Goal: Communication & Community: Answer question/provide support

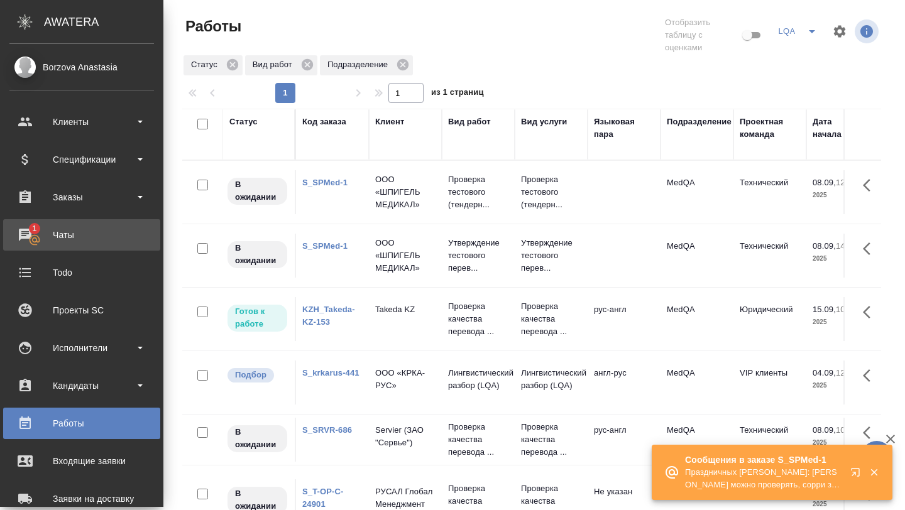
click at [39, 249] on link "1 Чаты" at bounding box center [81, 234] width 157 height 31
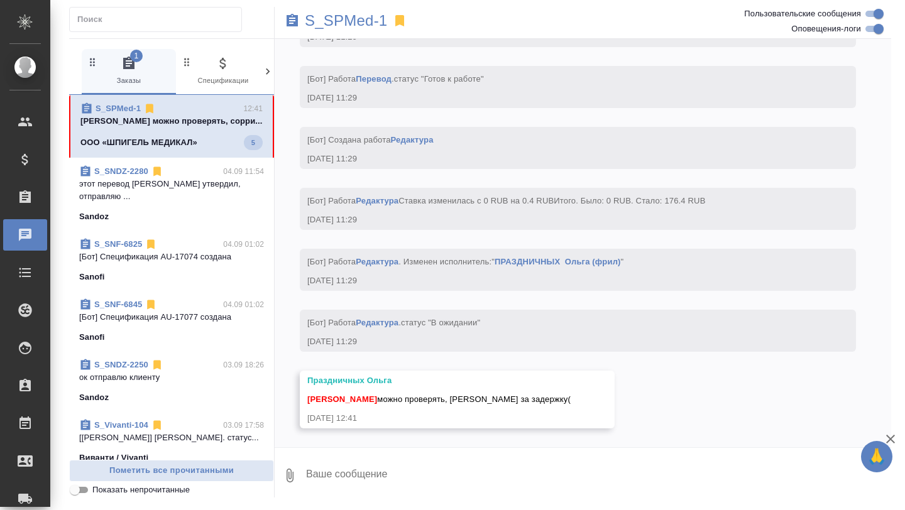
scroll to position [6451, 0]
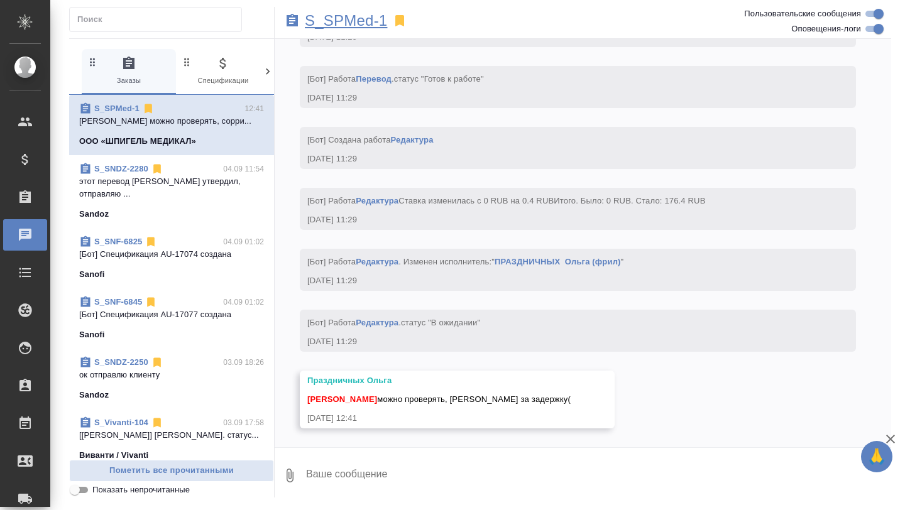
click at [340, 16] on p "S_SPMed-1" at bounding box center [346, 20] width 82 height 13
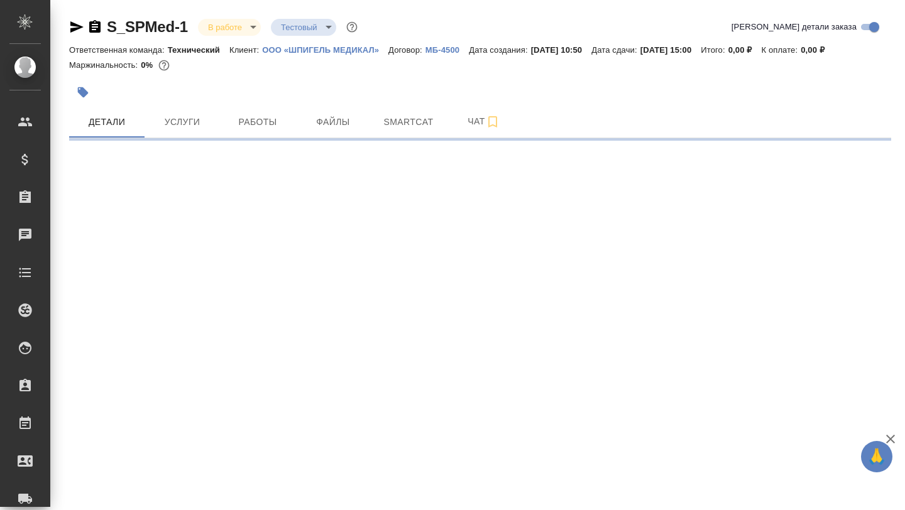
select select "RU"
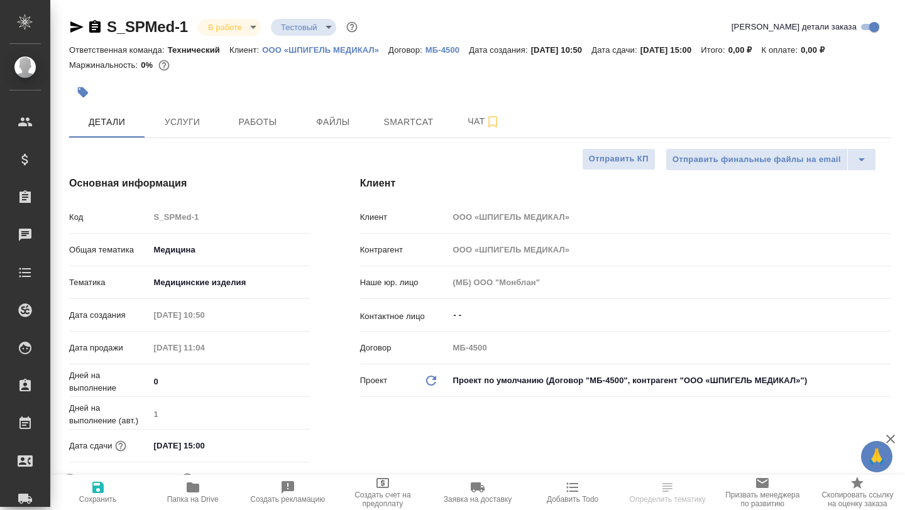
type textarea "x"
type input "[PERSON_NAME]"
type textarea "x"
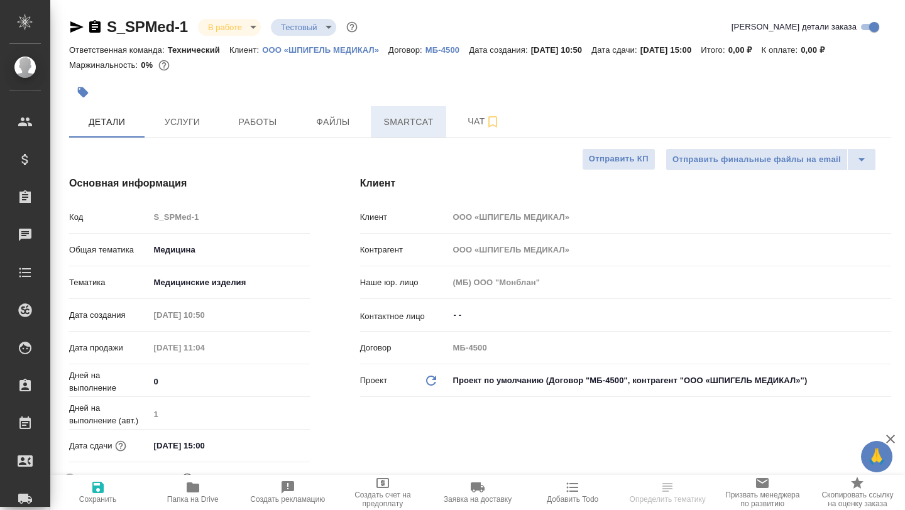
type textarea "x"
click at [403, 125] on span "Smartcat" at bounding box center [408, 122] width 60 height 16
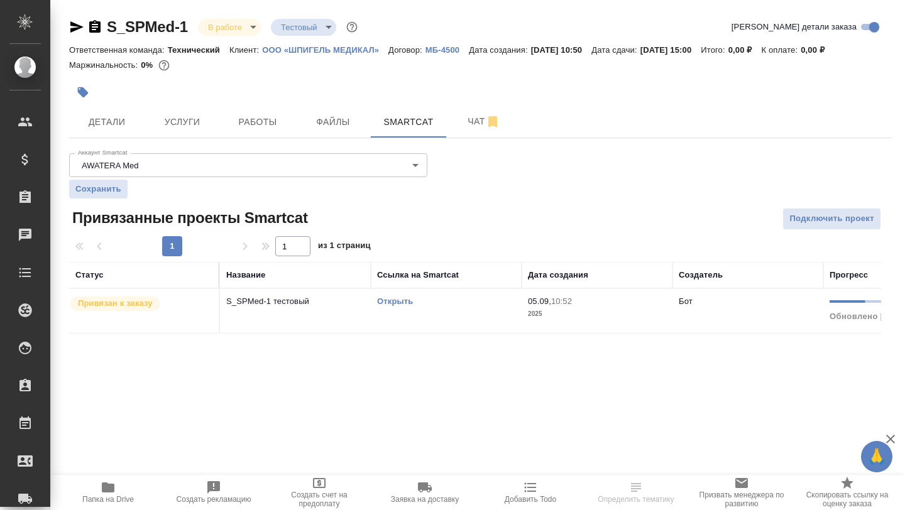
click at [387, 299] on link "Открыть" at bounding box center [395, 301] width 36 height 9
click at [112, 481] on icon "button" at bounding box center [108, 487] width 15 height 15
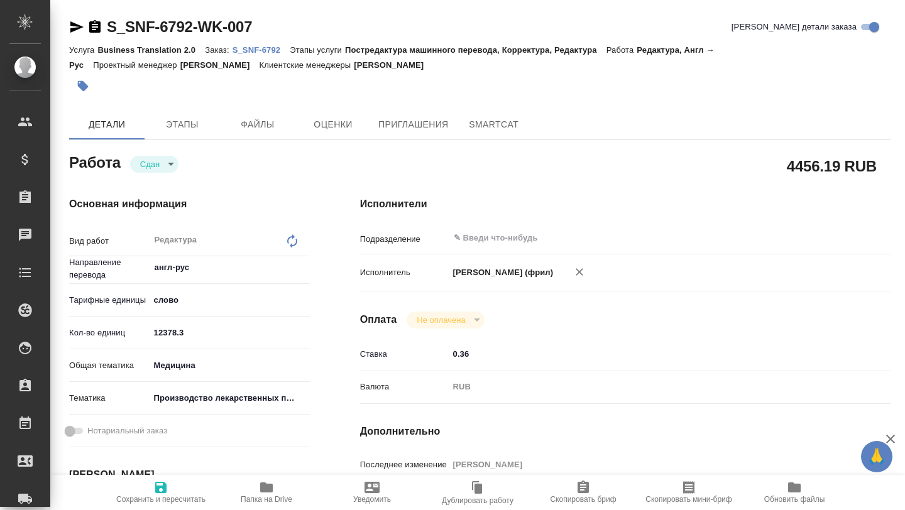
type textarea "x"
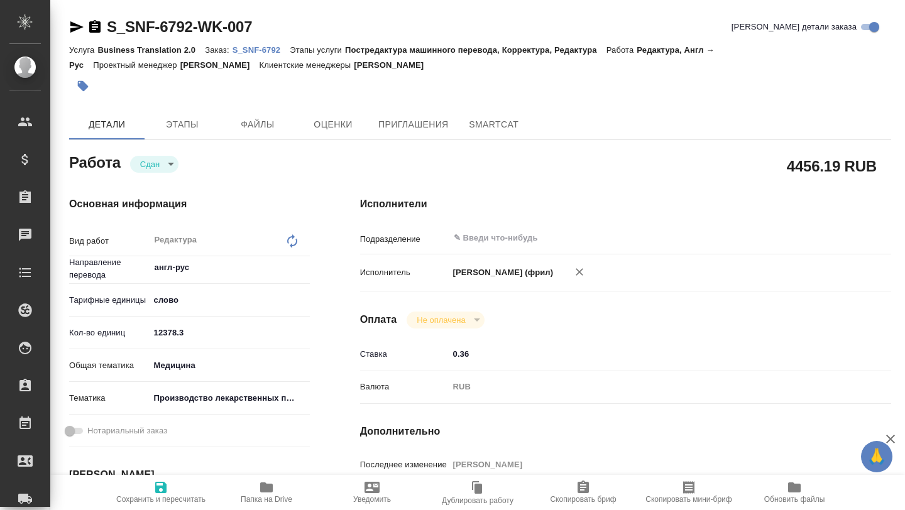
type textarea "x"
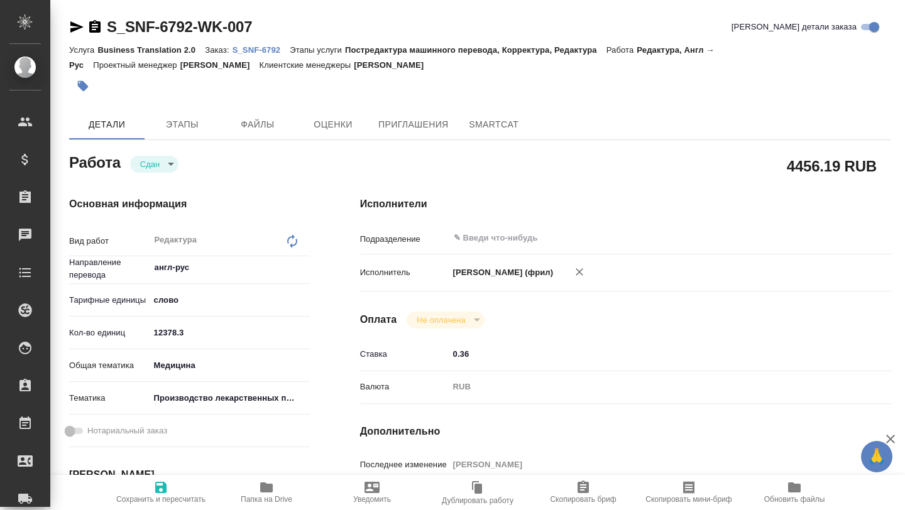
type textarea "x"
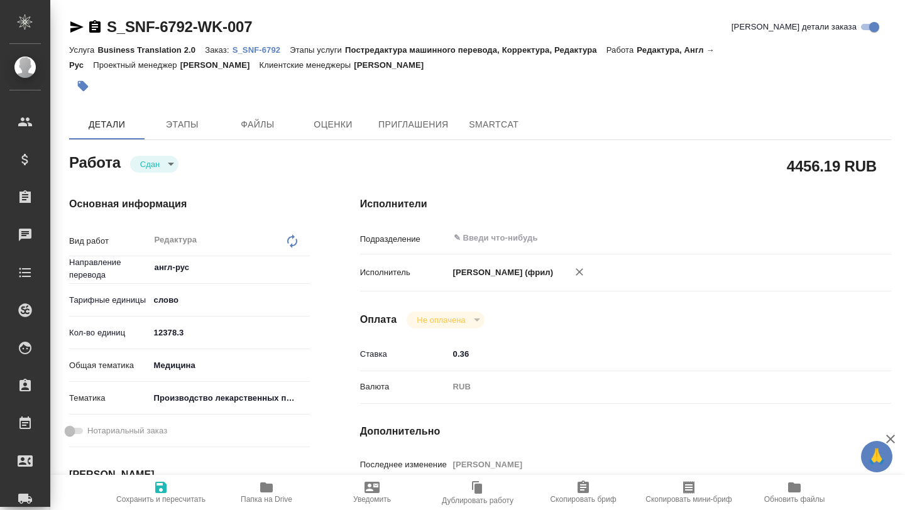
type textarea "x"
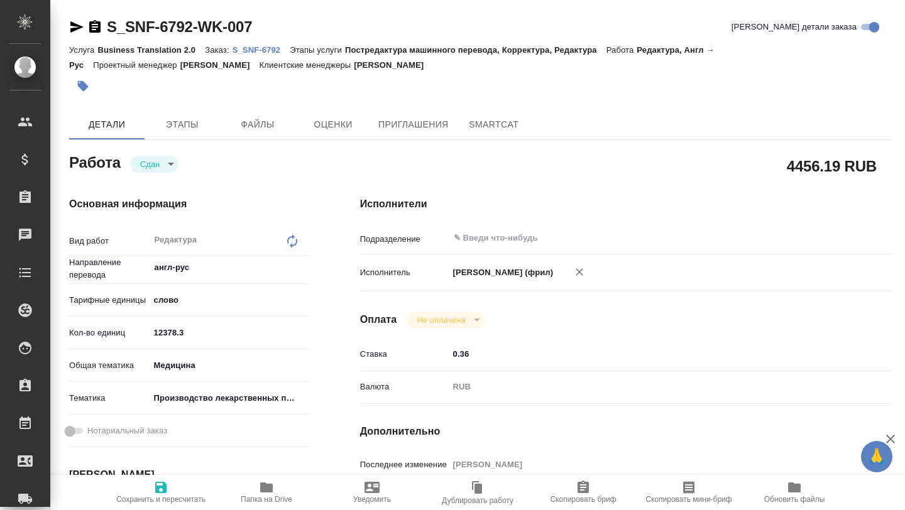
type textarea "x"
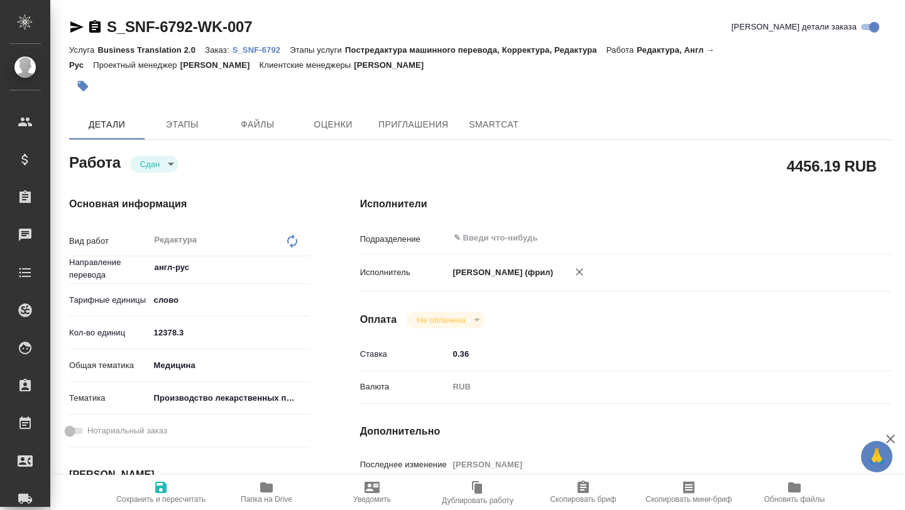
type textarea "x"
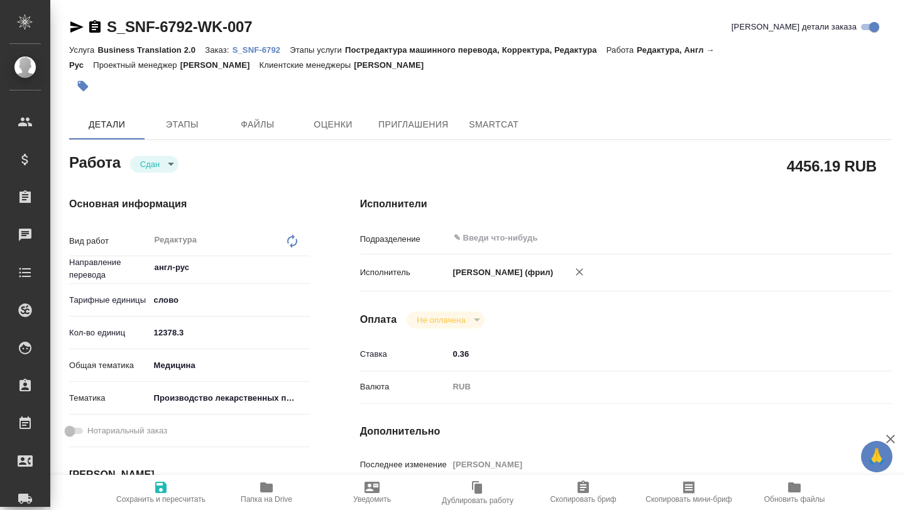
type textarea "x"
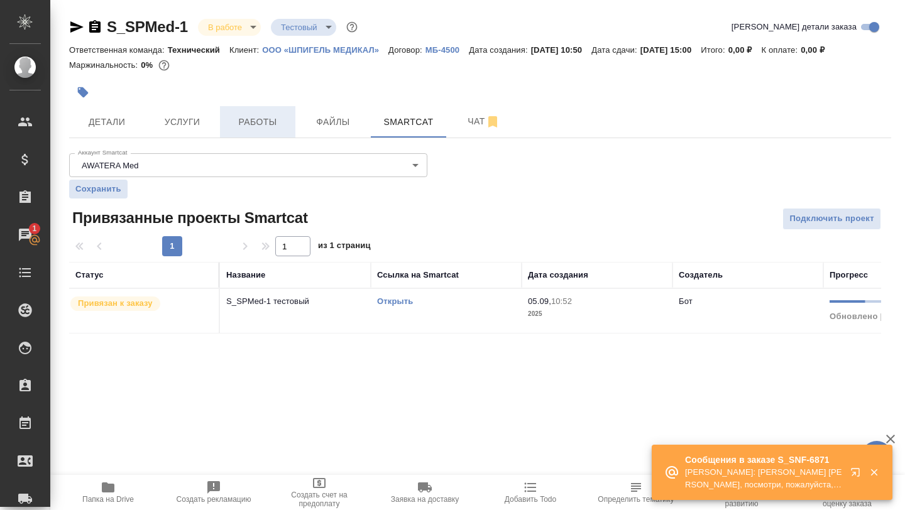
click at [260, 127] on span "Работы" at bounding box center [258, 122] width 60 height 16
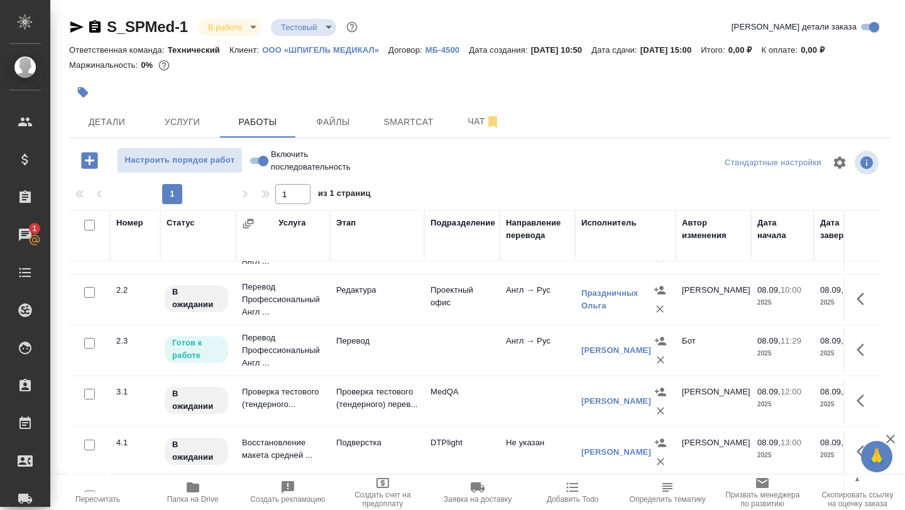
scroll to position [150, 0]
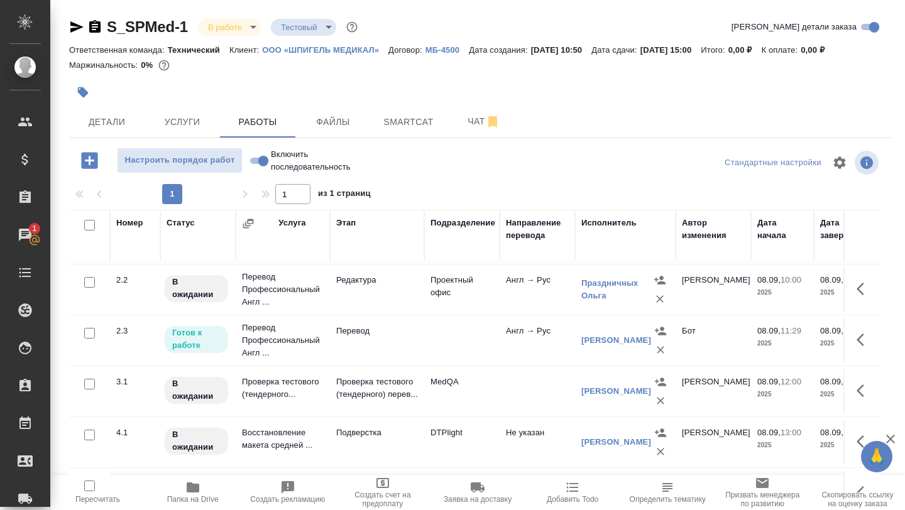
click at [293, 386] on td "Проверка тестового (тендерного..." at bounding box center [283, 392] width 94 height 44
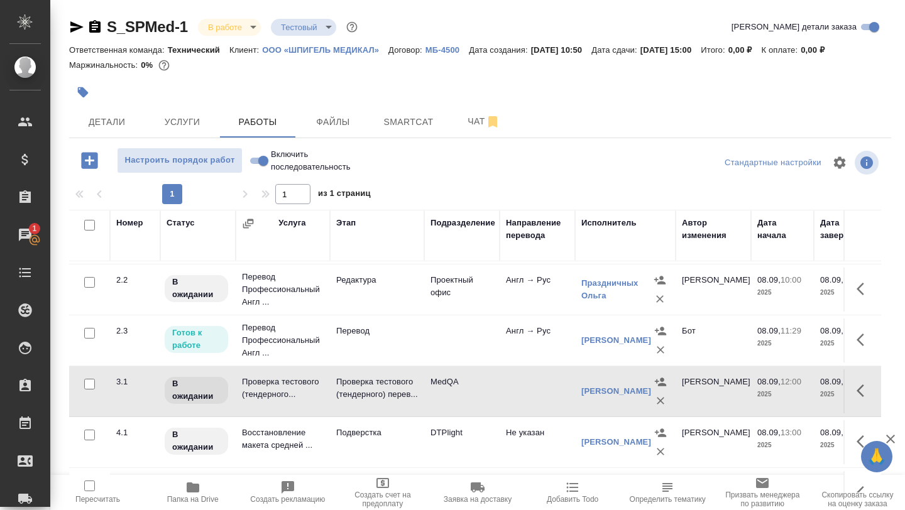
click at [293, 386] on td "Проверка тестового (тендерного..." at bounding box center [283, 392] width 94 height 44
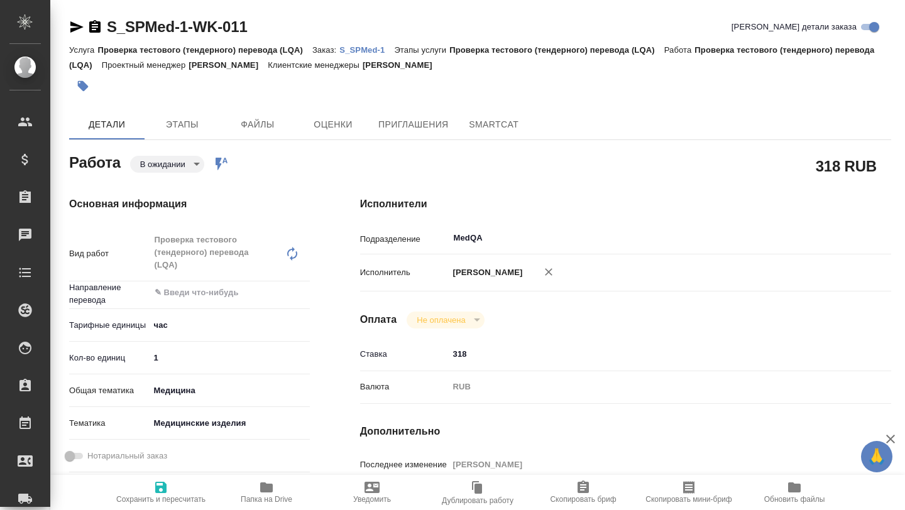
type textarea "x"
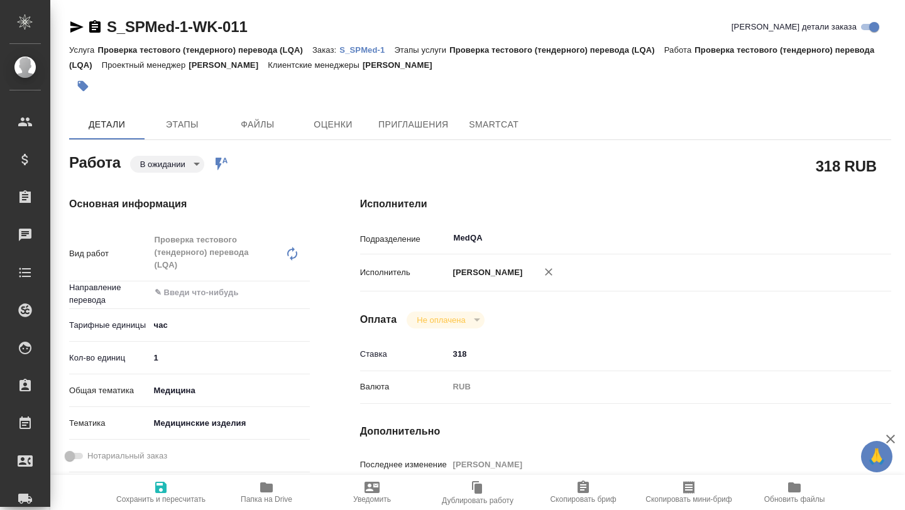
type textarea "x"
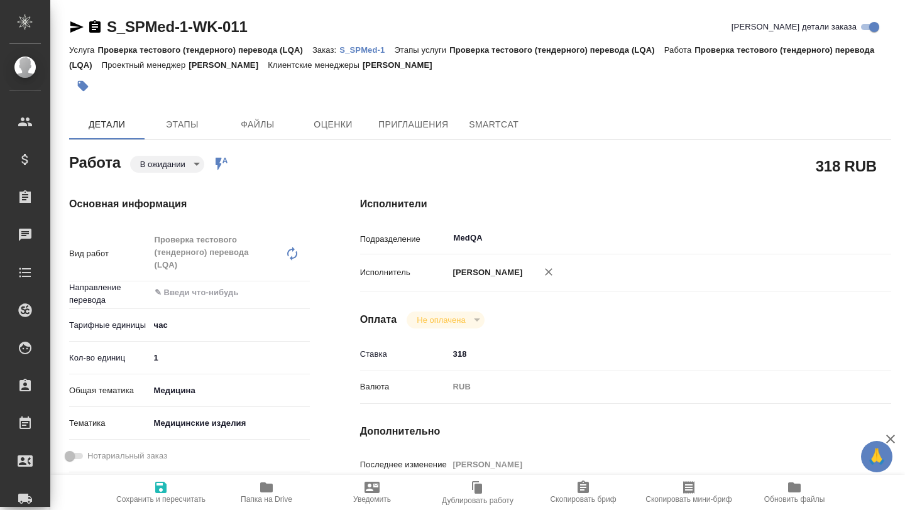
type textarea "x"
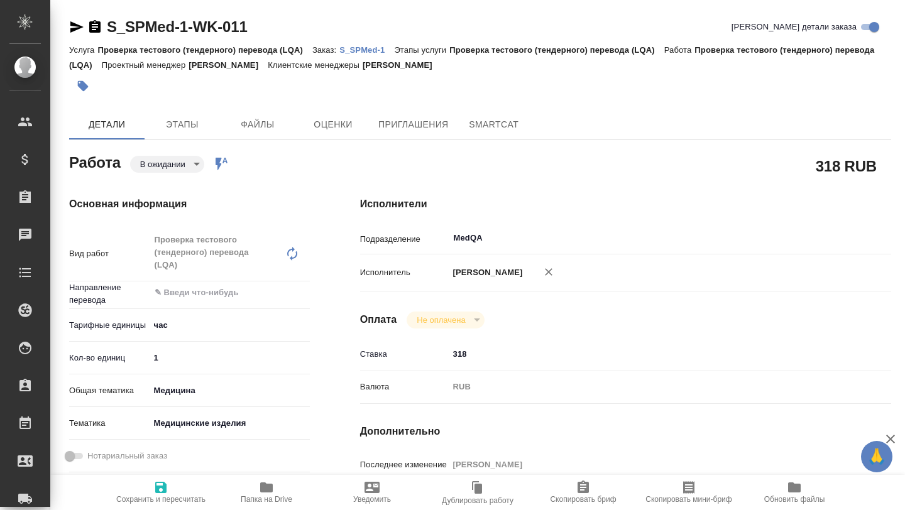
type textarea "x"
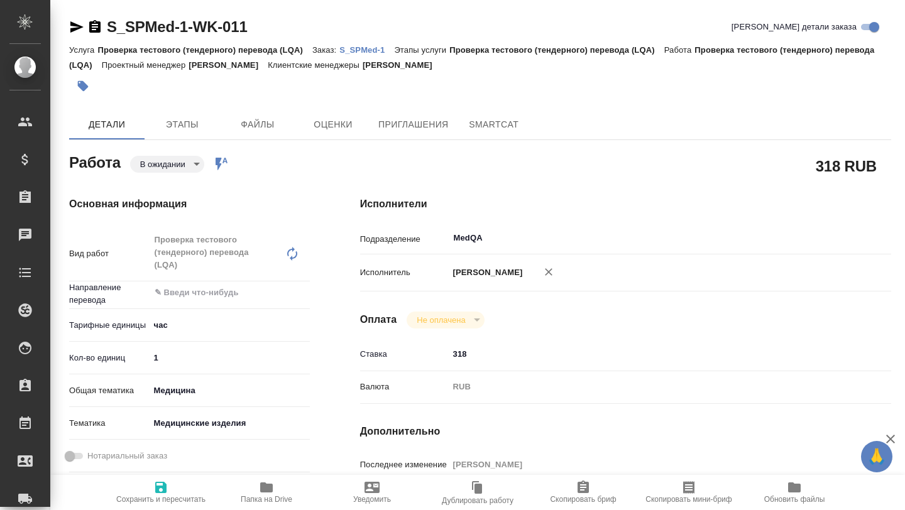
type textarea "x"
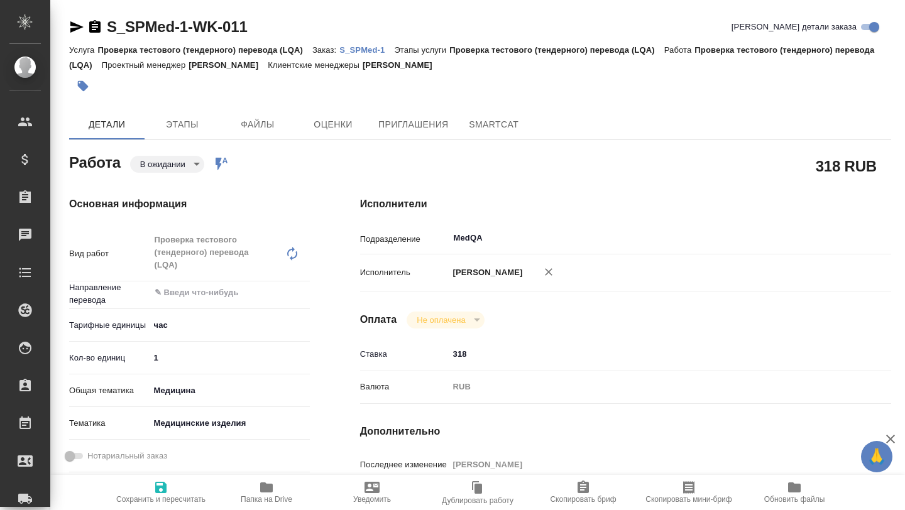
type textarea "x"
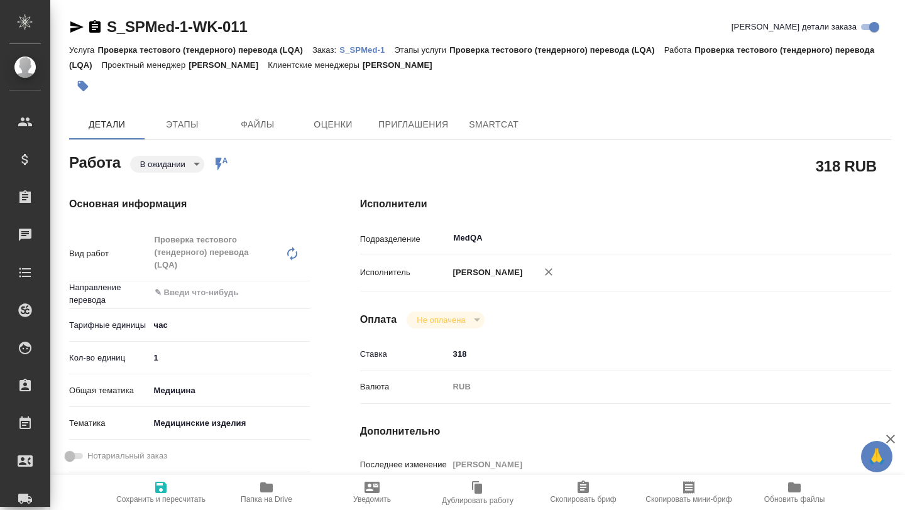
type textarea "x"
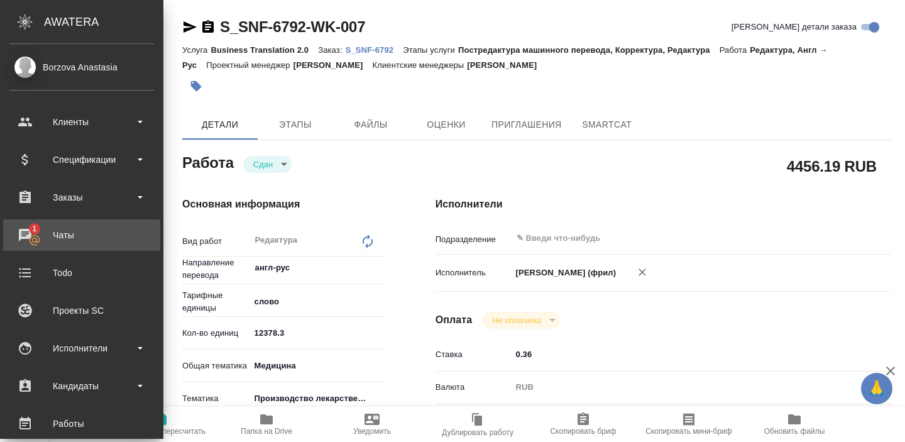
click at [31, 230] on div "Чаты" at bounding box center [81, 235] width 145 height 19
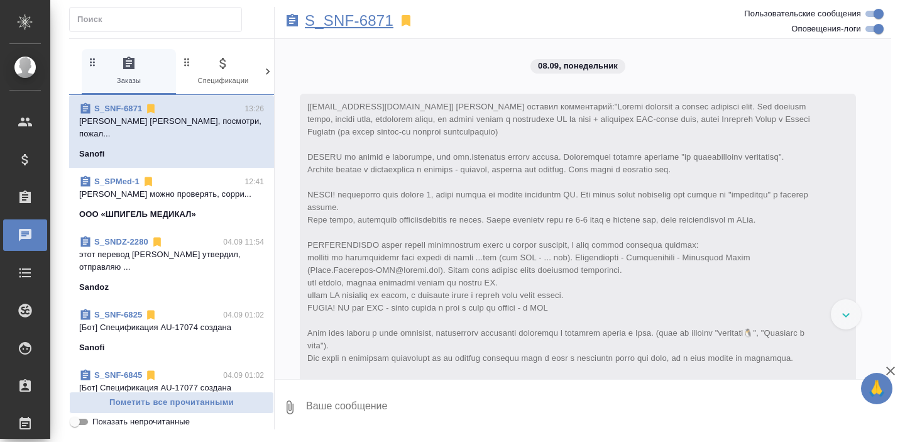
click at [355, 25] on p "S_SNF-6871" at bounding box center [349, 20] width 89 height 13
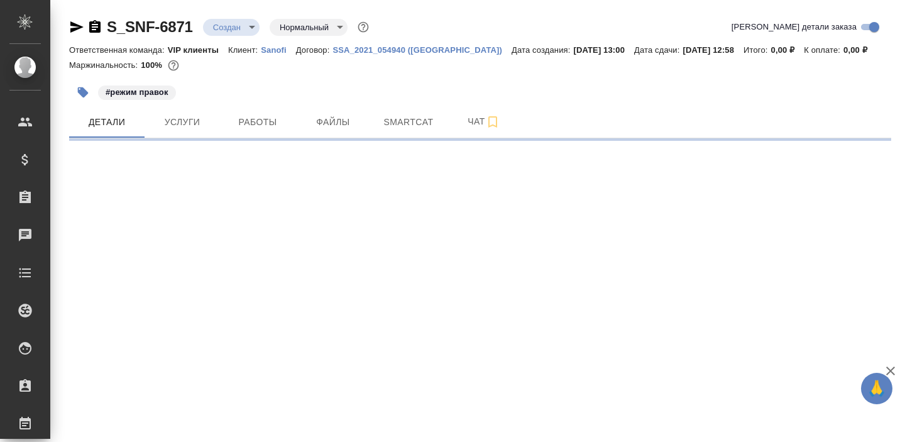
select select "RU"
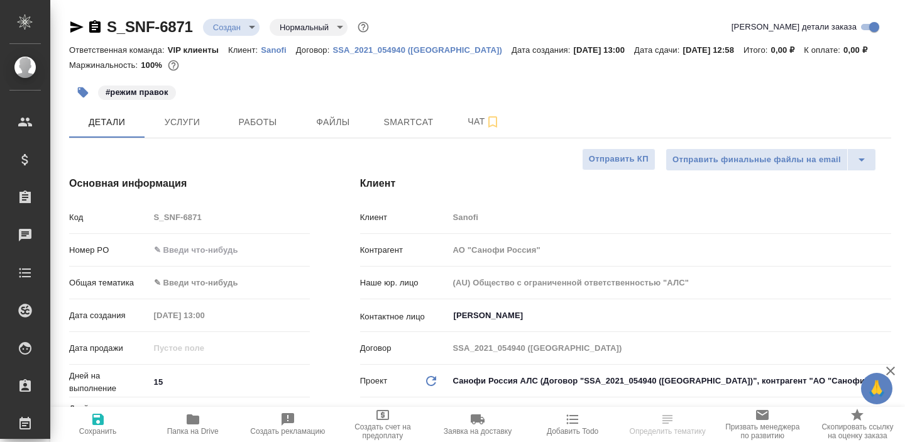
type textarea "x"
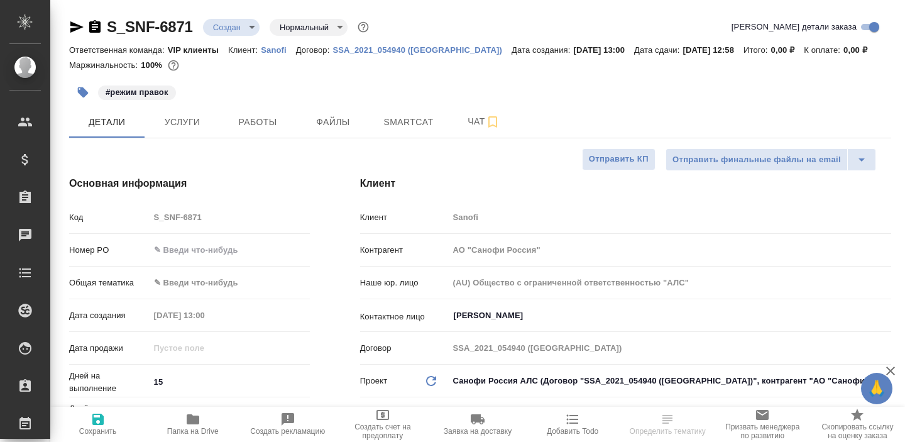
type textarea "x"
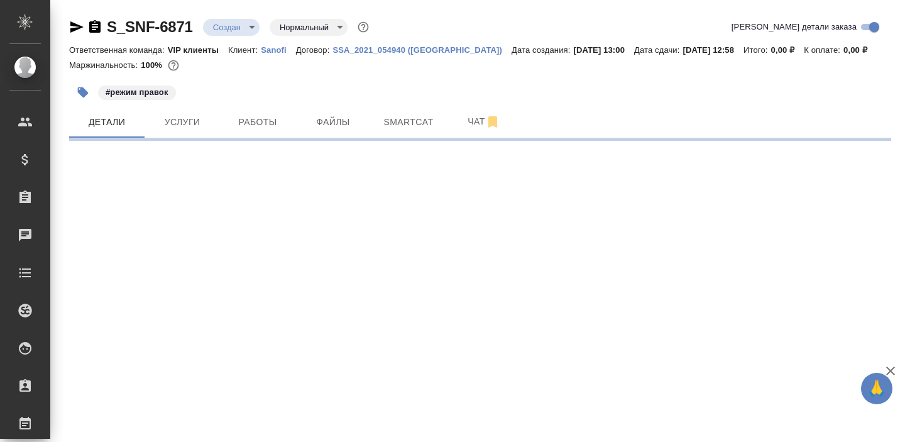
select select "RU"
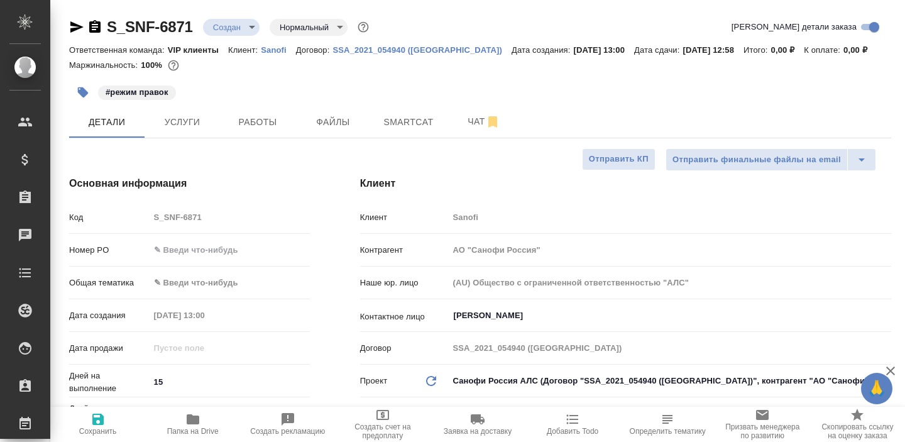
type textarea "x"
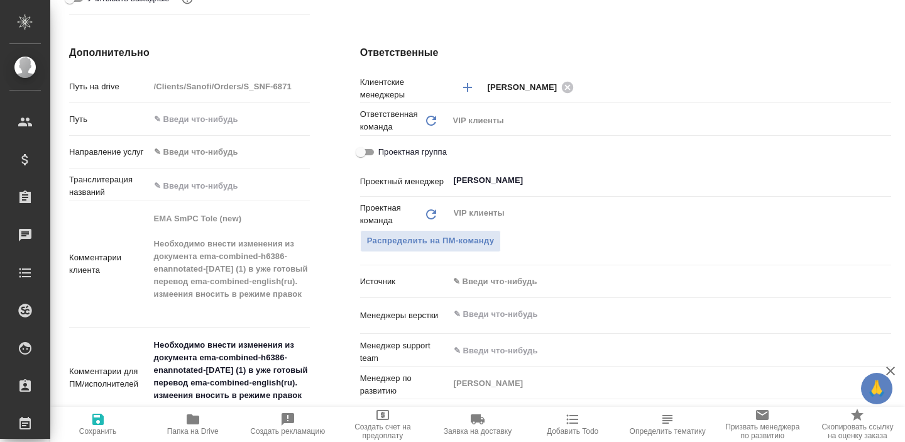
scroll to position [505, 0]
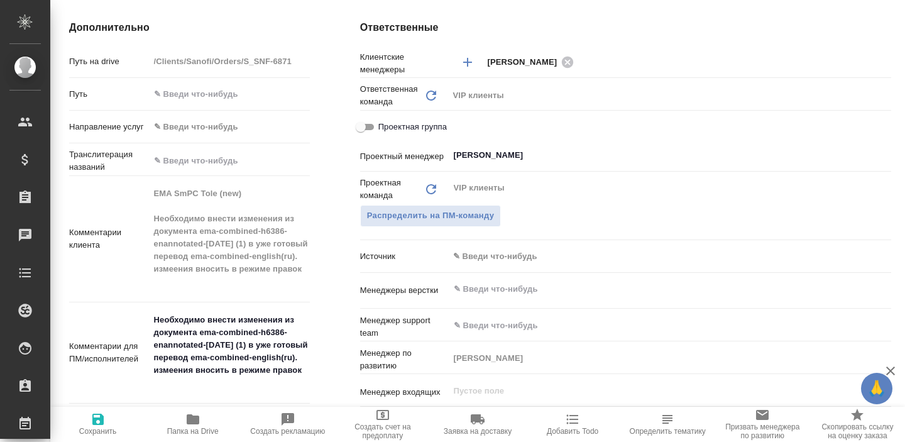
click at [193, 424] on icon "button" at bounding box center [192, 419] width 15 height 15
type textarea "x"
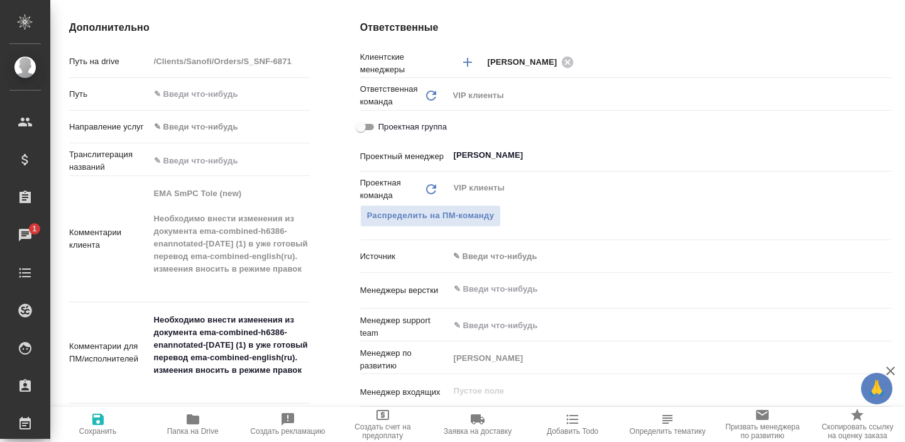
type textarea "x"
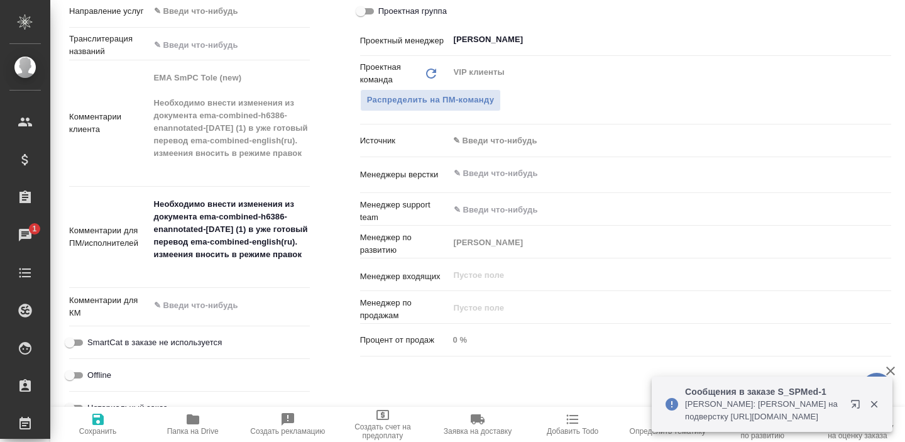
scroll to position [622, 0]
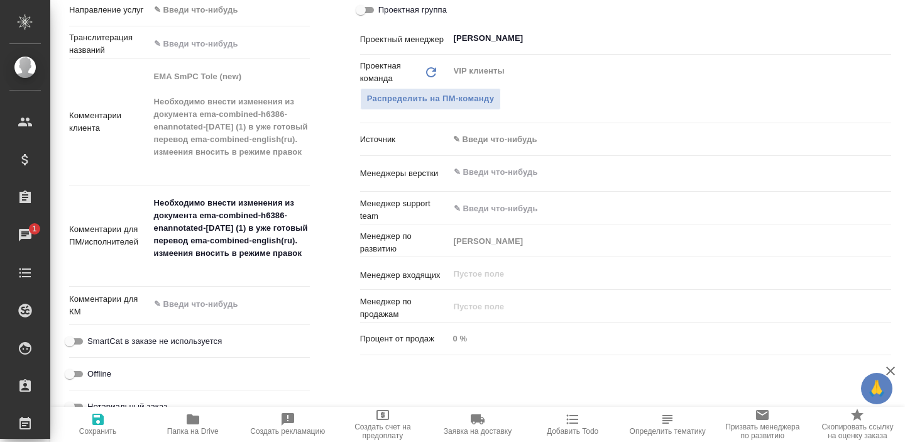
type textarea "x"
